Goal: Task Accomplishment & Management: Manage account settings

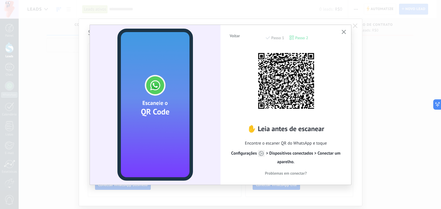
click at [337, 30] on div "Voltar Passo 1 Passo 2 ✋ Leia antes de escanear Encontre o escaner QR do WhatsA…" at bounding box center [285, 104] width 131 height 159
click at [343, 33] on use "button" at bounding box center [343, 32] width 4 height 4
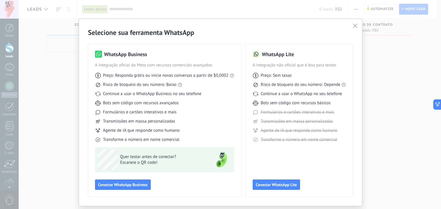
click at [355, 26] on icon "button" at bounding box center [354, 26] width 5 height 5
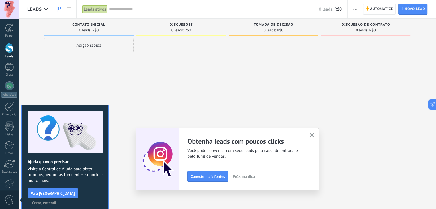
click at [12, 53] on link "Leads" at bounding box center [9, 50] width 19 height 16
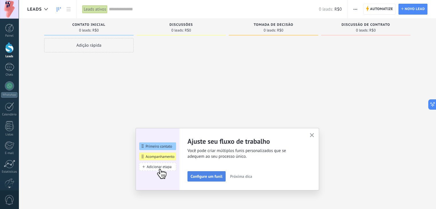
click at [210, 178] on span "Configure um funil" at bounding box center [207, 177] width 32 height 4
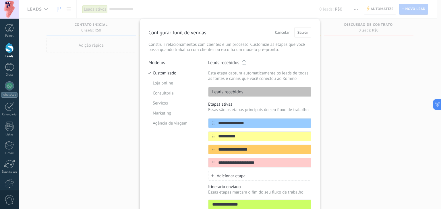
click at [279, 31] on span "Cancelar" at bounding box center [282, 32] width 15 height 4
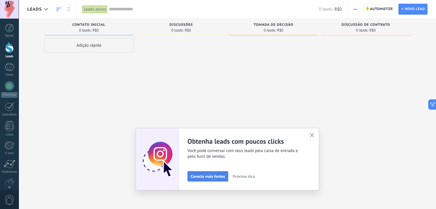
click at [213, 177] on span "Conecte mais fontes" at bounding box center [208, 177] width 34 height 4
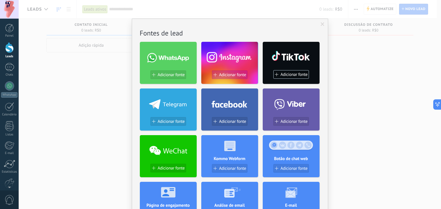
click at [229, 75] on span "Adicionar fonte" at bounding box center [232, 75] width 27 height 5
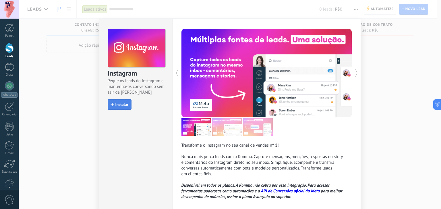
click at [123, 103] on span "Instalar" at bounding box center [121, 105] width 13 height 4
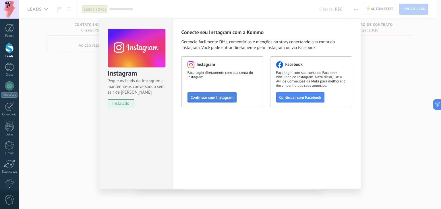
click at [217, 97] on span "Continuar com Instagram" at bounding box center [211, 98] width 43 height 4
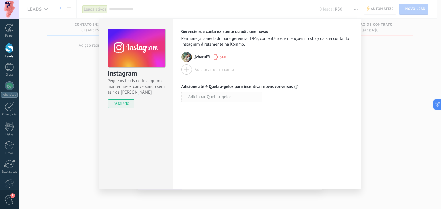
click at [202, 97] on span "Adicionar Quebra-gelos" at bounding box center [209, 97] width 43 height 4
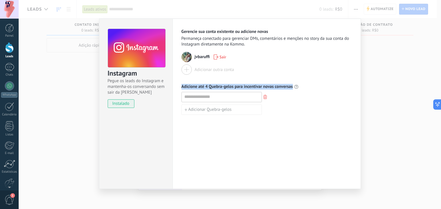
drag, startPoint x: 192, startPoint y: 85, endPoint x: 291, endPoint y: 84, distance: 99.8
click at [291, 84] on div "Gerencie sua conta existente ou adicione novas Permaneça conectado para gerenci…" at bounding box center [266, 104] width 188 height 171
copy span "Adicione até 4 Quebra-gelos para incentivar novas conversas"
click at [201, 95] on input at bounding box center [222, 96] width 80 height 9
paste input "**********"
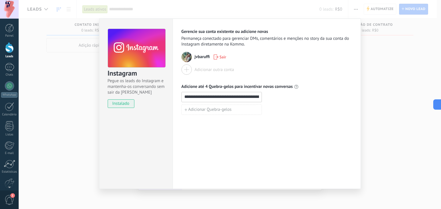
scroll to position [0, 82]
type input "**********"
click at [235, 141] on div "**********" at bounding box center [266, 104] width 188 height 171
click at [203, 108] on span "Adicionar Quebra-gelos" at bounding box center [209, 110] width 43 height 4
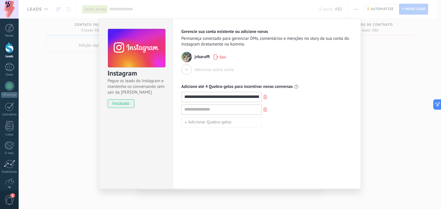
click at [400, 112] on div "**********" at bounding box center [230, 104] width 422 height 209
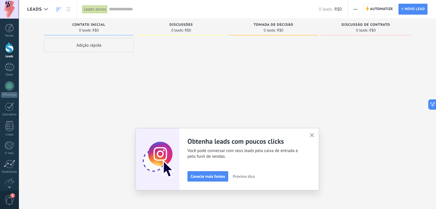
click at [314, 131] on div "Ajuste seu fluxo de trabalho Você pode criar múltiplos funis personalizados que…" at bounding box center [228, 159] width 184 height 63
click at [310, 135] on div "Ajuste seu fluxo de trabalho Você pode criar múltiplos funis personalizados que…" at bounding box center [228, 159] width 184 height 63
click at [314, 135] on icon "button" at bounding box center [312, 135] width 4 height 4
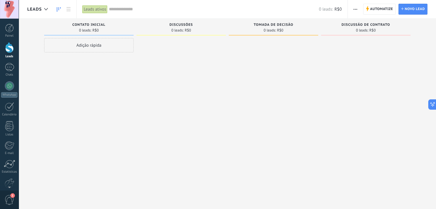
click at [337, 73] on div at bounding box center [365, 105] width 89 height 135
click at [142, 79] on div at bounding box center [181, 105] width 89 height 135
click at [256, 87] on div at bounding box center [273, 105] width 89 height 135
click at [89, 7] on div "Leads ativos" at bounding box center [94, 9] width 25 height 8
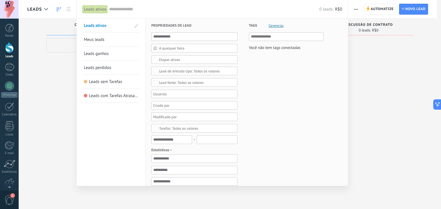
click at [90, 9] on div "Leads ativos" at bounding box center [94, 9] width 25 height 8
click at [9, 65] on div at bounding box center [9, 67] width 9 height 8
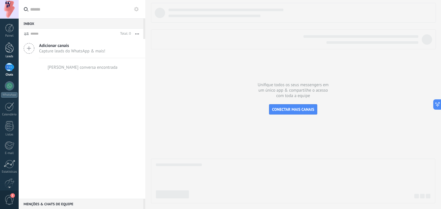
click at [9, 50] on div at bounding box center [9, 47] width 9 height 11
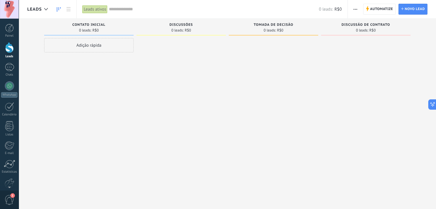
click at [96, 46] on div "Adição rápida" at bounding box center [88, 45] width 89 height 14
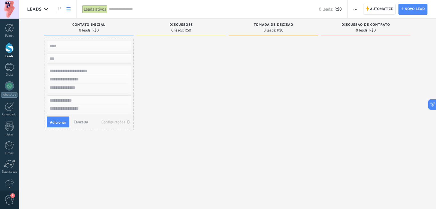
click at [69, 11] on use at bounding box center [69, 9] width 4 height 4
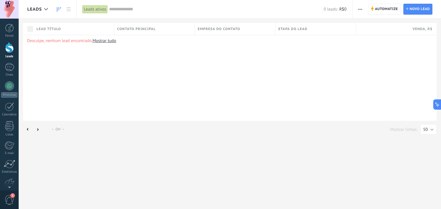
click at [59, 10] on icon at bounding box center [59, 9] width 4 height 5
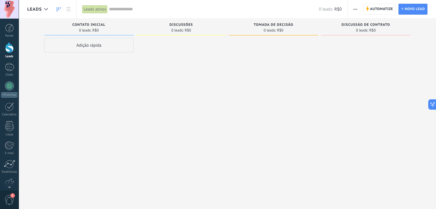
click at [121, 9] on input "text" at bounding box center [214, 9] width 210 height 6
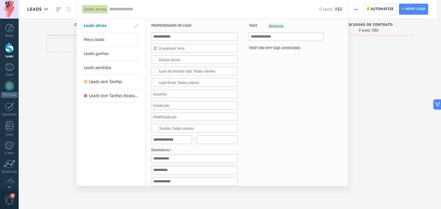
click at [44, 61] on div at bounding box center [220, 104] width 441 height 209
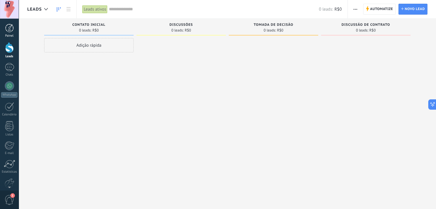
click at [10, 29] on div at bounding box center [9, 28] width 9 height 9
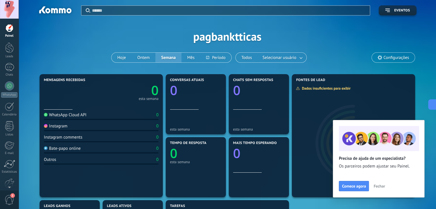
click at [64, 125] on div "Instagram" at bounding box center [56, 126] width 24 height 5
click at [61, 127] on div "Instagram" at bounding box center [56, 126] width 24 height 5
click at [13, 71] on div at bounding box center [9, 67] width 9 height 8
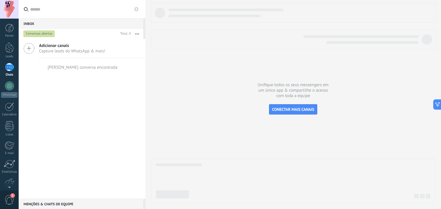
click at [85, 51] on span "Capture leads do WhatsApp & mais!" at bounding box center [72, 50] width 66 height 5
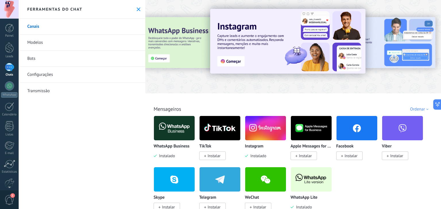
click at [268, 134] on img at bounding box center [265, 128] width 41 height 28
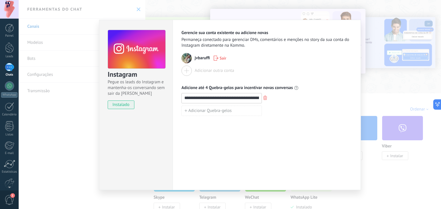
click at [275, 136] on div "**********" at bounding box center [266, 105] width 188 height 171
click at [285, 135] on div "**********" at bounding box center [266, 105] width 188 height 171
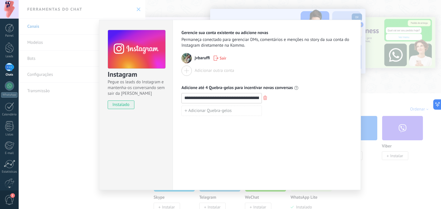
click at [78, 125] on div "**********" at bounding box center [230, 104] width 422 height 209
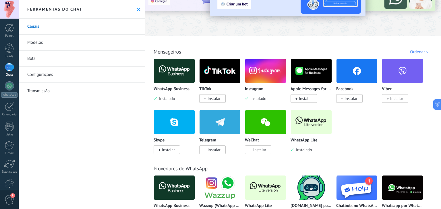
scroll to position [5, 0]
click at [9, 198] on span "1" at bounding box center [10, 200] width 10 height 10
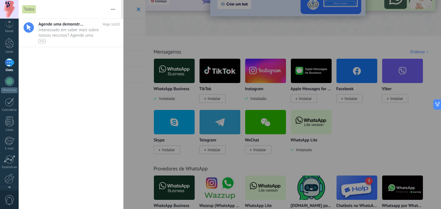
click at [9, 198] on span "0" at bounding box center [10, 200] width 10 height 10
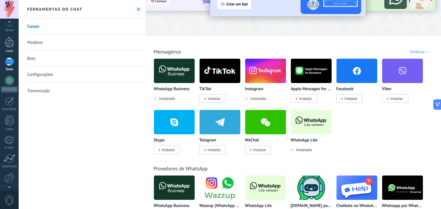
scroll to position [0, 0]
click at [11, 44] on div at bounding box center [9, 47] width 9 height 11
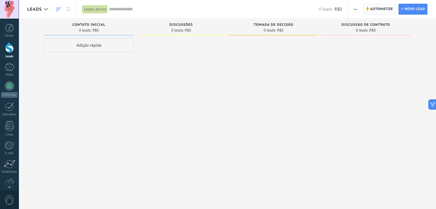
click at [381, 11] on span "Automatize" at bounding box center [381, 9] width 23 height 10
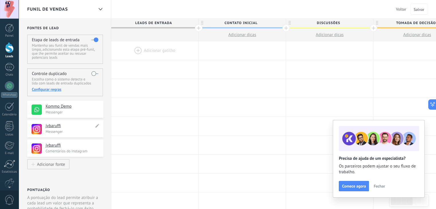
click at [68, 127] on h4 "jvbaruffi" at bounding box center [70, 126] width 48 height 6
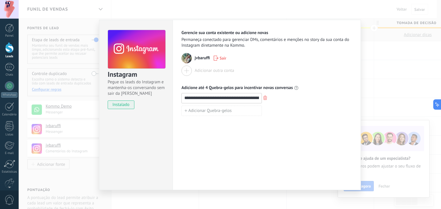
click at [309, 153] on div "**********" at bounding box center [266, 105] width 188 height 171
click at [286, 147] on div "**********" at bounding box center [266, 105] width 188 height 171
click at [415, 67] on div "**********" at bounding box center [230, 104] width 422 height 209
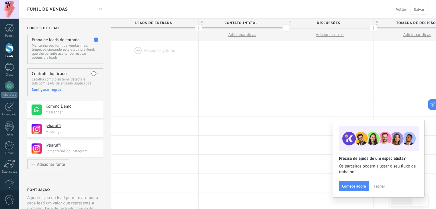
click at [243, 35] on span "Adicionar dicas" at bounding box center [242, 34] width 28 height 5
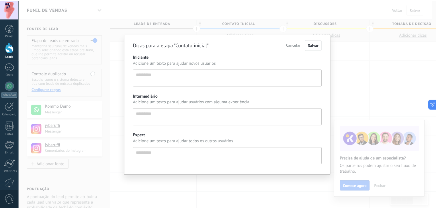
scroll to position [5, 0]
click at [317, 43] on span "Salvar" at bounding box center [316, 44] width 11 height 5
click at [290, 44] on span "Cancelar" at bounding box center [296, 44] width 15 height 5
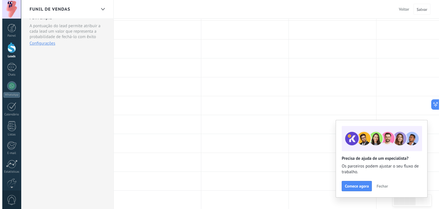
scroll to position [0, 0]
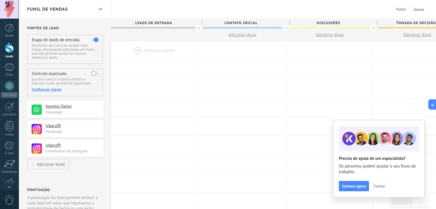
click at [138, 51] on div at bounding box center [154, 50] width 87 height 19
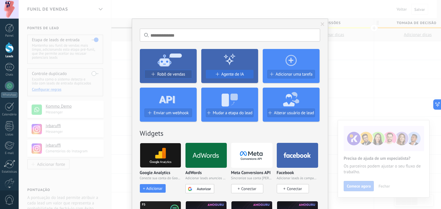
click at [246, 76] on div "Agente de IA" at bounding box center [229, 74] width 47 height 5
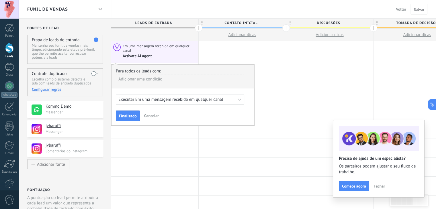
click at [146, 116] on span "Cancelar" at bounding box center [151, 115] width 15 height 5
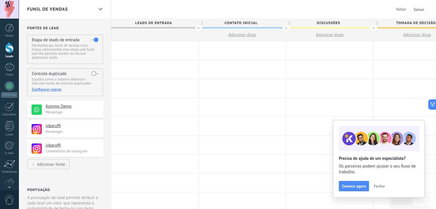
click at [151, 51] on div at bounding box center [154, 50] width 87 height 19
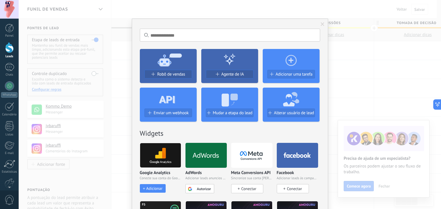
click at [102, 92] on div "Sem resultados. Robô de vendas Agente de IA Adicionar uma tarefa Enviar um webh…" at bounding box center [230, 104] width 422 height 209
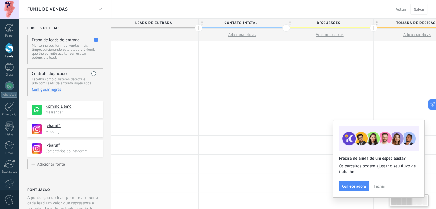
click at [167, 54] on div at bounding box center [154, 50] width 87 height 19
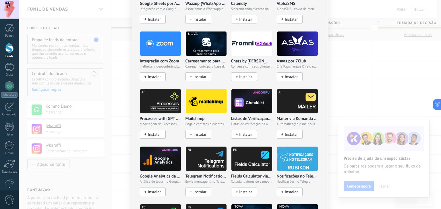
scroll to position [402, 0]
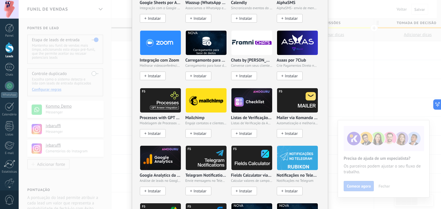
click at [108, 172] on div "Sem resultados. Robô de vendas Agente de IA Adicionar uma tarefa Enviar um webh…" at bounding box center [230, 104] width 422 height 209
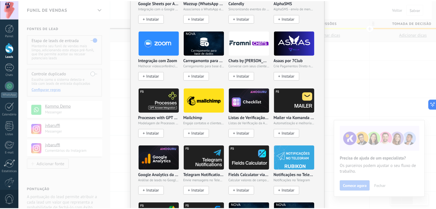
scroll to position [0, 0]
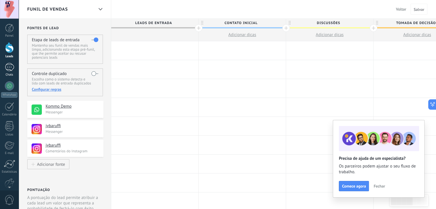
click at [11, 67] on div at bounding box center [9, 67] width 9 height 8
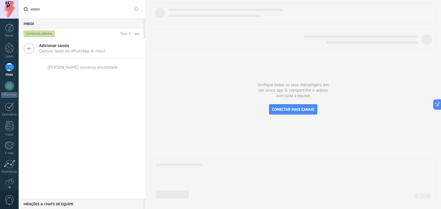
click at [58, 49] on span "Capture leads do WhatsApp & mais!" at bounding box center [72, 50] width 66 height 5
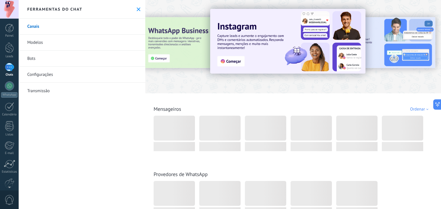
click at [37, 47] on link "Modelos" at bounding box center [82, 43] width 126 height 16
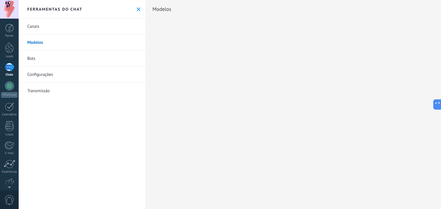
click at [30, 59] on link "Bots" at bounding box center [82, 59] width 126 height 16
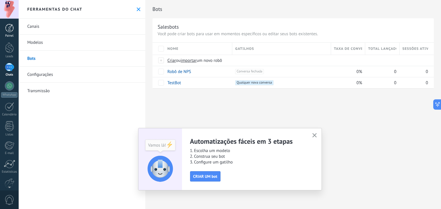
click at [6, 28] on div at bounding box center [9, 28] width 9 height 9
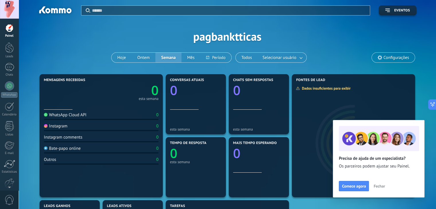
click at [64, 127] on div "Instagram" at bounding box center [56, 126] width 24 height 5
click at [380, 182] on button "Fechar" at bounding box center [379, 186] width 17 height 9
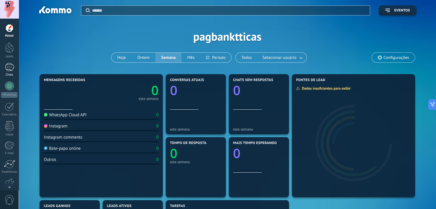
click at [8, 67] on div at bounding box center [9, 67] width 9 height 8
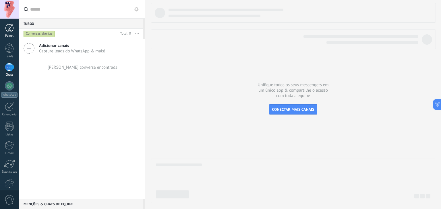
click at [12, 31] on div at bounding box center [9, 28] width 9 height 9
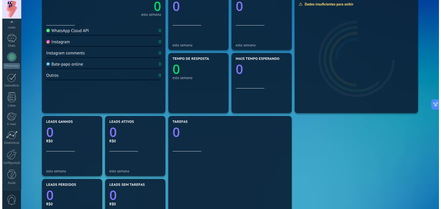
scroll to position [86, 0]
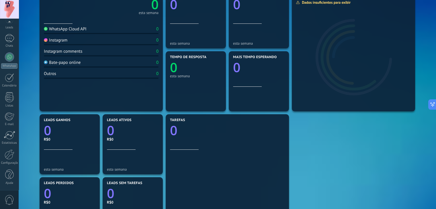
click at [11, 199] on span "0" at bounding box center [10, 200] width 10 height 10
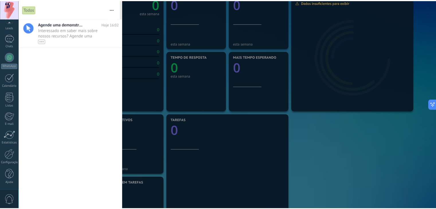
scroll to position [0, 0]
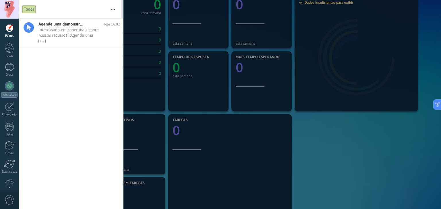
click at [183, 104] on div at bounding box center [220, 104] width 441 height 209
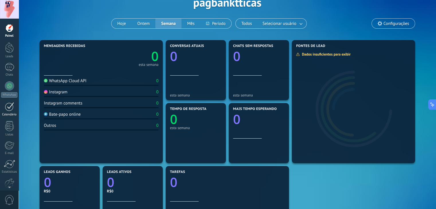
scroll to position [29, 0]
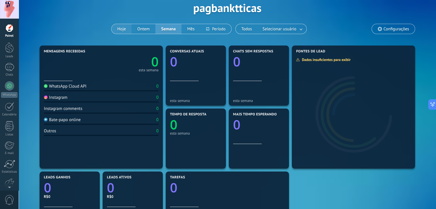
click at [127, 30] on button "Hoje" at bounding box center [122, 29] width 20 height 10
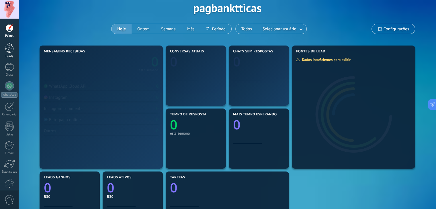
click at [13, 45] on div at bounding box center [9, 47] width 9 height 11
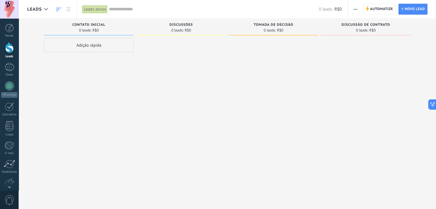
click at [107, 46] on div "Adição rápida" at bounding box center [88, 45] width 89 height 14
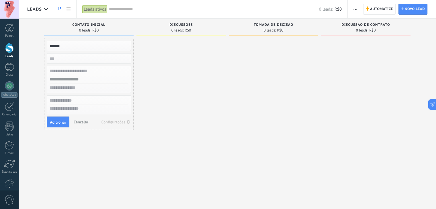
type input "******"
click at [102, 72] on input "text" at bounding box center [88, 71] width 84 height 8
click at [87, 81] on input "text" at bounding box center [88, 79] width 84 height 8
type input "**********"
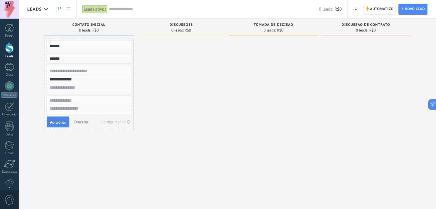
click at [59, 122] on span "Adicionar" at bounding box center [58, 122] width 16 height 4
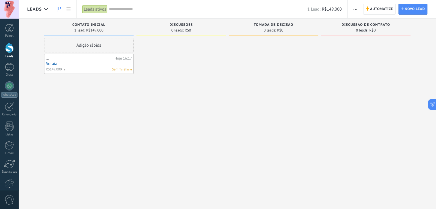
click at [83, 70] on div "Sem Tarefas" at bounding box center [97, 69] width 66 height 5
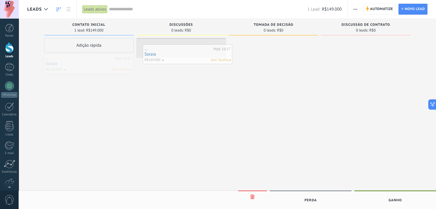
drag, startPoint x: 83, startPoint y: 67, endPoint x: 177, endPoint y: 57, distance: 94.3
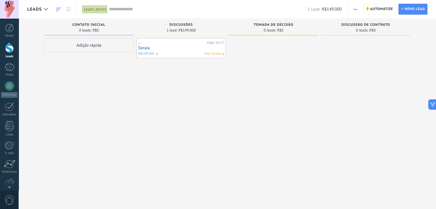
drag, startPoint x: 165, startPoint y: 61, endPoint x: 166, endPoint y: 50, distance: 11.0
click at [165, 61] on div "... Hoje 16:17 Soraia R$149.000 Sem Tarefas" at bounding box center [181, 105] width 89 height 135
click at [167, 50] on link "Soraia" at bounding box center [181, 48] width 86 height 5
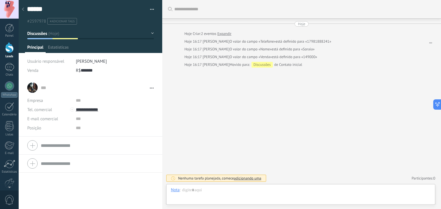
type textarea "******"
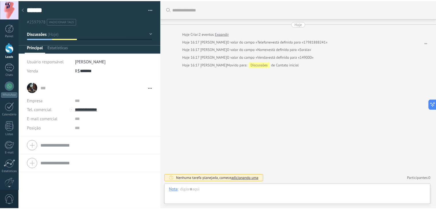
scroll to position [8, 0]
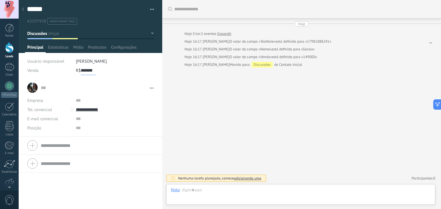
click at [84, 69] on input "*******" at bounding box center [88, 70] width 15 height 9
drag, startPoint x: 94, startPoint y: 72, endPoint x: 91, endPoint y: 70, distance: 3.1
click at [94, 71] on input "*******" at bounding box center [88, 70] width 15 height 9
type input "*********"
click at [115, 99] on input "text" at bounding box center [115, 100] width 78 height 9
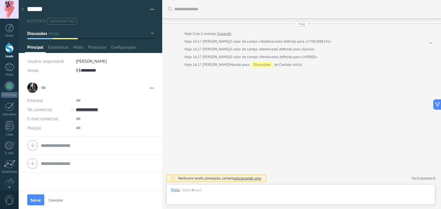
click at [33, 144] on div at bounding box center [90, 146] width 126 height 14
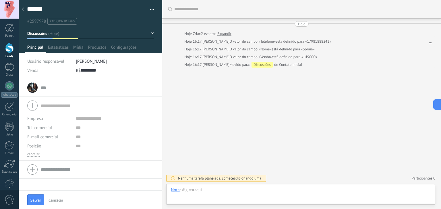
click at [30, 105] on div at bounding box center [90, 106] width 126 height 14
drag, startPoint x: 264, startPoint y: 85, endPoint x: 265, endPoint y: 103, distance: 18.1
click at [266, 89] on div "Buscar Carregar mais Hoje Hoje Criar: 2 eventos Expandir Hoje 16:17 [PERSON_NAM…" at bounding box center [301, 104] width 278 height 209
drag, startPoint x: 209, startPoint y: 195, endPoint x: 208, endPoint y: 191, distance: 3.6
click at [210, 194] on div at bounding box center [301, 196] width 260 height 17
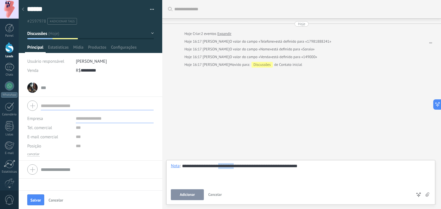
drag, startPoint x: 232, startPoint y: 165, endPoint x: 230, endPoint y: 187, distance: 22.7
click at [230, 187] on div "**********" at bounding box center [301, 181] width 260 height 37
drag, startPoint x: 263, startPoint y: 192, endPoint x: 259, endPoint y: 186, distance: 7.2
click at [259, 188] on div "**********" at bounding box center [301, 181] width 260 height 37
drag, startPoint x: 239, startPoint y: 170, endPoint x: 252, endPoint y: 180, distance: 16.5
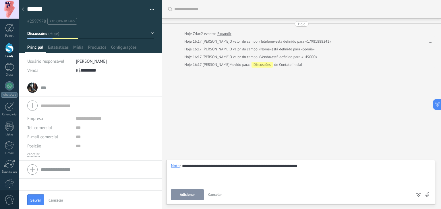
click at [240, 170] on div "**********" at bounding box center [301, 174] width 260 height 22
click at [237, 169] on div "**********" at bounding box center [301, 174] width 260 height 22
drag, startPoint x: 237, startPoint y: 167, endPoint x: 261, endPoint y: 170, distance: 24.5
click at [219, 163] on div "**********" at bounding box center [300, 182] width 269 height 45
click at [190, 196] on span "Adicionar" at bounding box center [187, 195] width 15 height 4
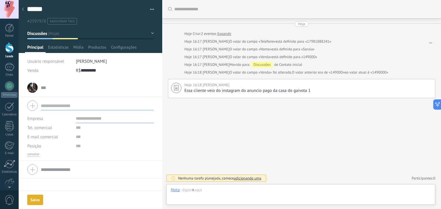
type input "*********"
click at [58, 45] on span "Estatísticas" at bounding box center [58, 49] width 21 height 8
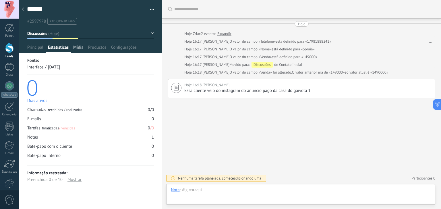
click at [82, 52] on span "Mídia" at bounding box center [78, 49] width 10 height 8
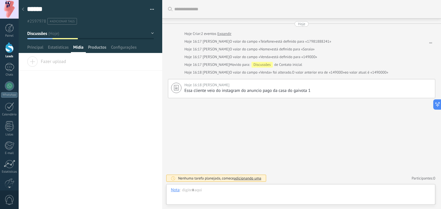
click at [99, 46] on span "Productos" at bounding box center [97, 49] width 18 height 8
click at [79, 48] on span "Mídia" at bounding box center [78, 49] width 10 height 8
click at [12, 30] on div at bounding box center [9, 28] width 9 height 9
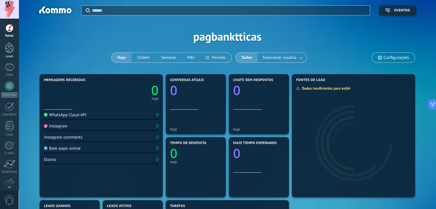
click at [9, 45] on div at bounding box center [9, 47] width 9 height 11
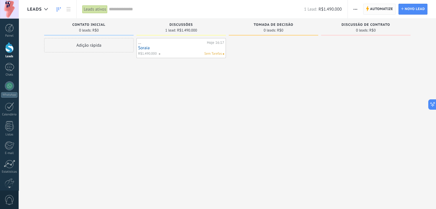
click at [368, 9] on use at bounding box center [367, 8] width 3 height 5
click at [15, 182] on link "Configurações" at bounding box center [9, 183] width 19 height 15
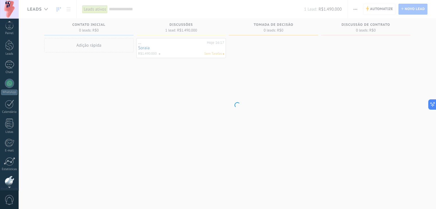
scroll to position [29, 0]
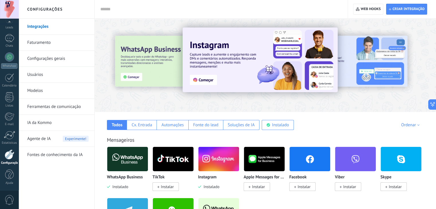
click at [219, 163] on img at bounding box center [218, 159] width 41 height 28
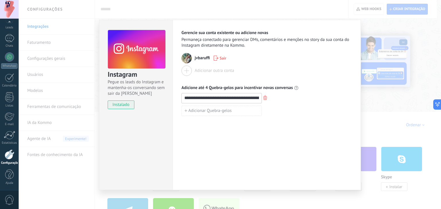
click at [200, 60] on span "jvbaruffi" at bounding box center [201, 58] width 15 height 6
drag, startPoint x: 118, startPoint y: 106, endPoint x: 121, endPoint y: 102, distance: 4.9
click at [117, 106] on span "instalado" at bounding box center [121, 105] width 26 height 9
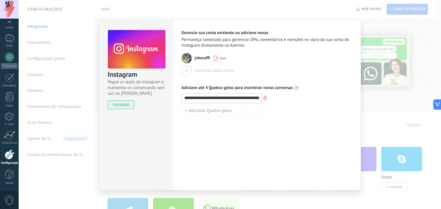
click at [193, 58] on div "jvbaruffi Sair" at bounding box center [266, 58] width 170 height 10
click at [265, 70] on div "Adicionar outra conta" at bounding box center [266, 71] width 170 height 10
click at [384, 28] on div "**********" at bounding box center [230, 104] width 422 height 209
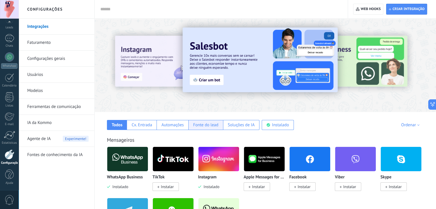
click at [211, 128] on div "Fonte do lead" at bounding box center [205, 125] width 35 height 10
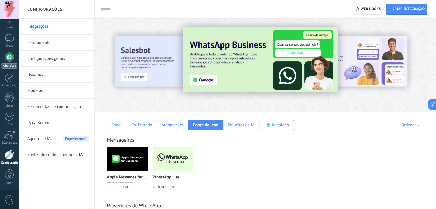
click at [10, 65] on div "WhatsApp" at bounding box center [9, 65] width 16 height 5
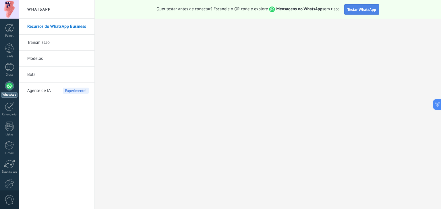
click at [360, 11] on span "Testar WhatsApp" at bounding box center [361, 9] width 29 height 5
